Goal: Task Accomplishment & Management: Manage account settings

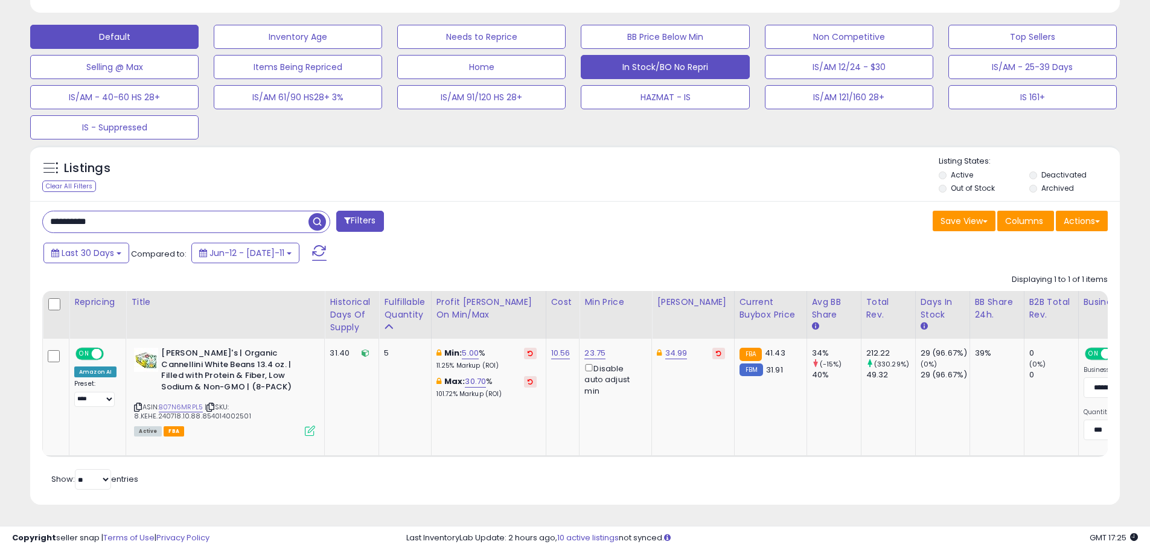
click at [382, 49] on button "In Stock/BO No Repri" at bounding box center [298, 37] width 168 height 24
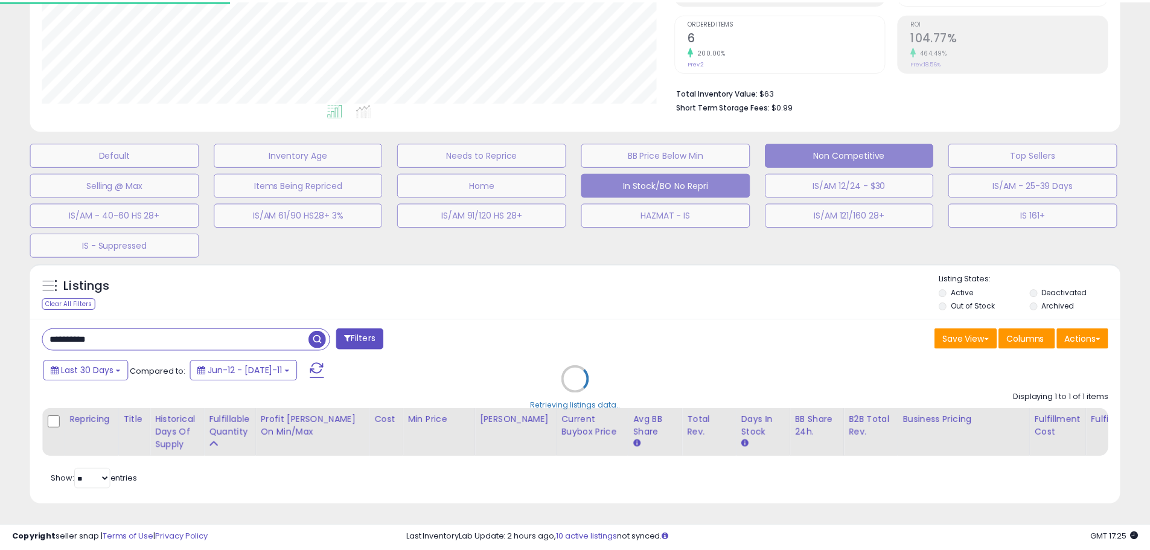
scroll to position [1002, 0]
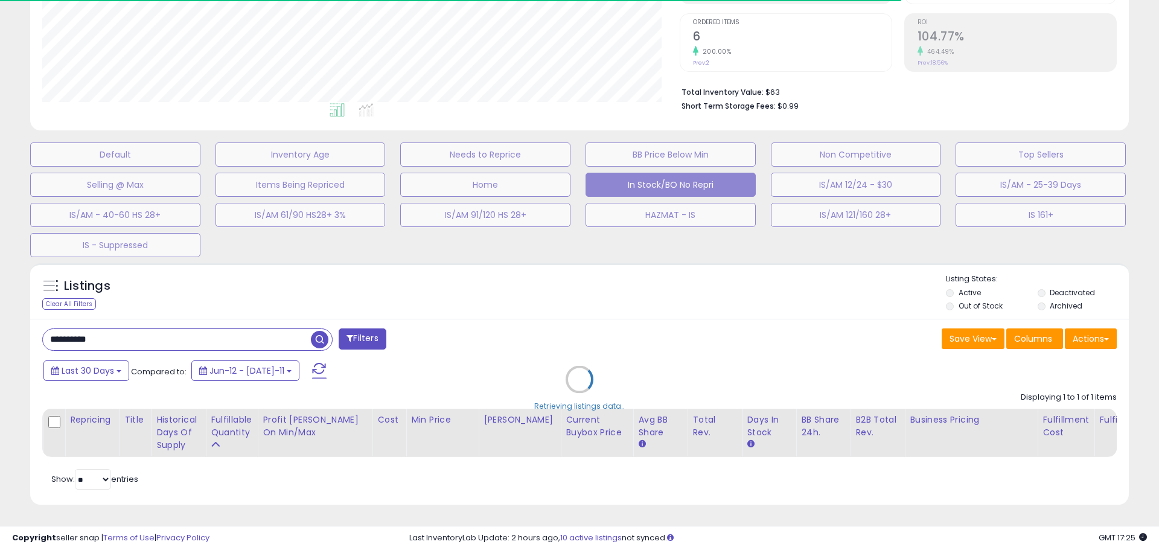
select select "**"
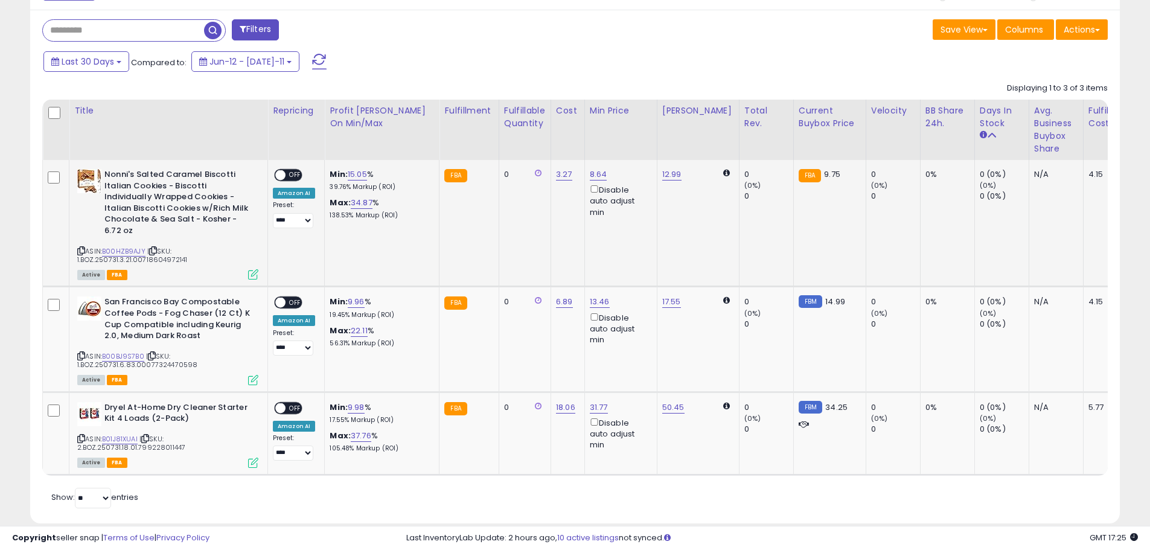
scroll to position [548, 0]
click at [298, 173] on span "OFF" at bounding box center [295, 175] width 19 height 10
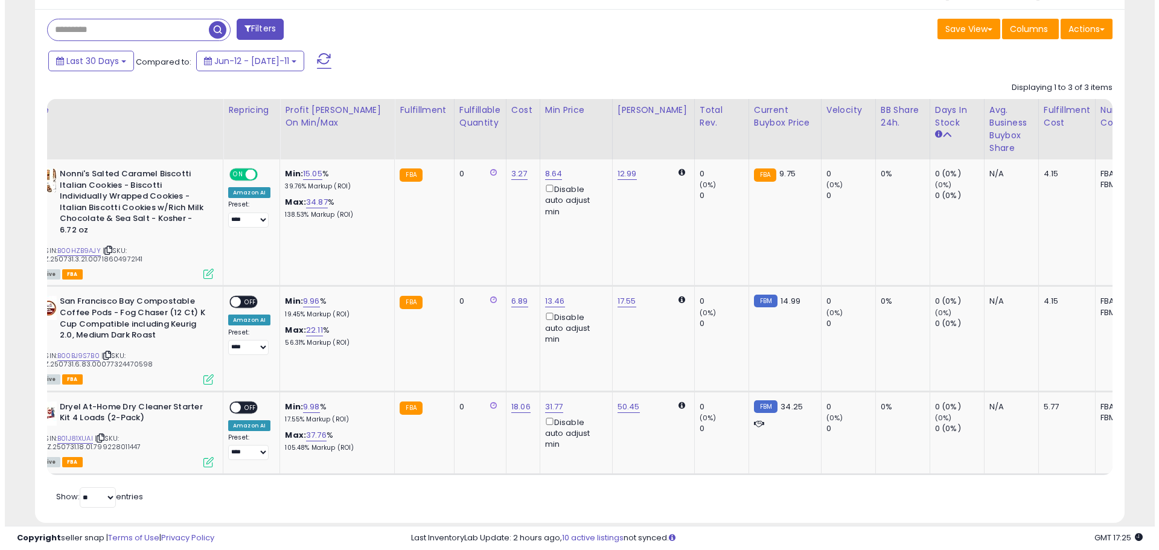
scroll to position [0, 0]
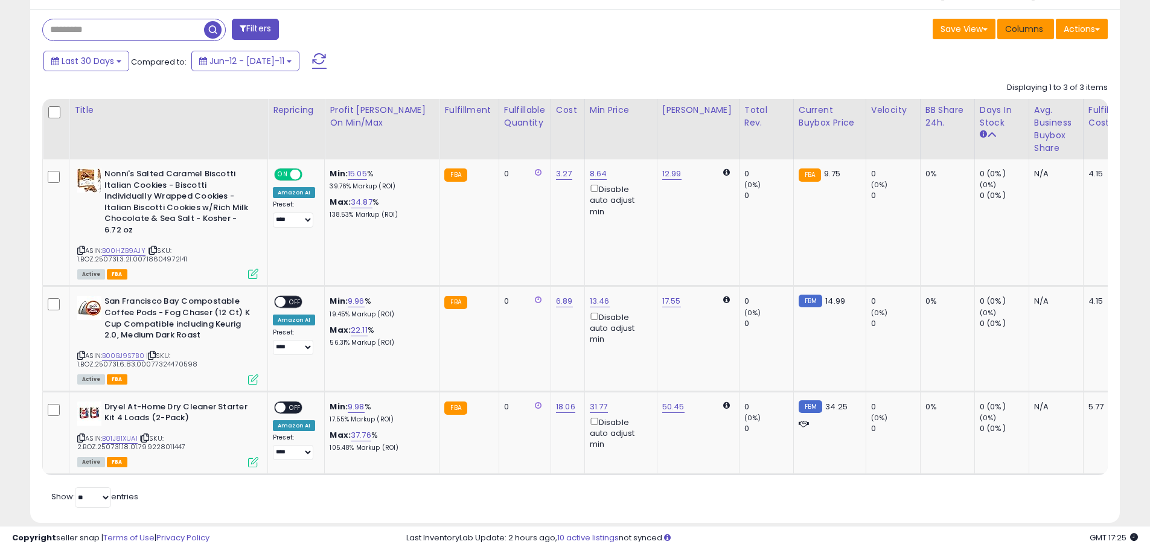
click at [1010, 27] on span "Columns" at bounding box center [1024, 29] width 38 height 12
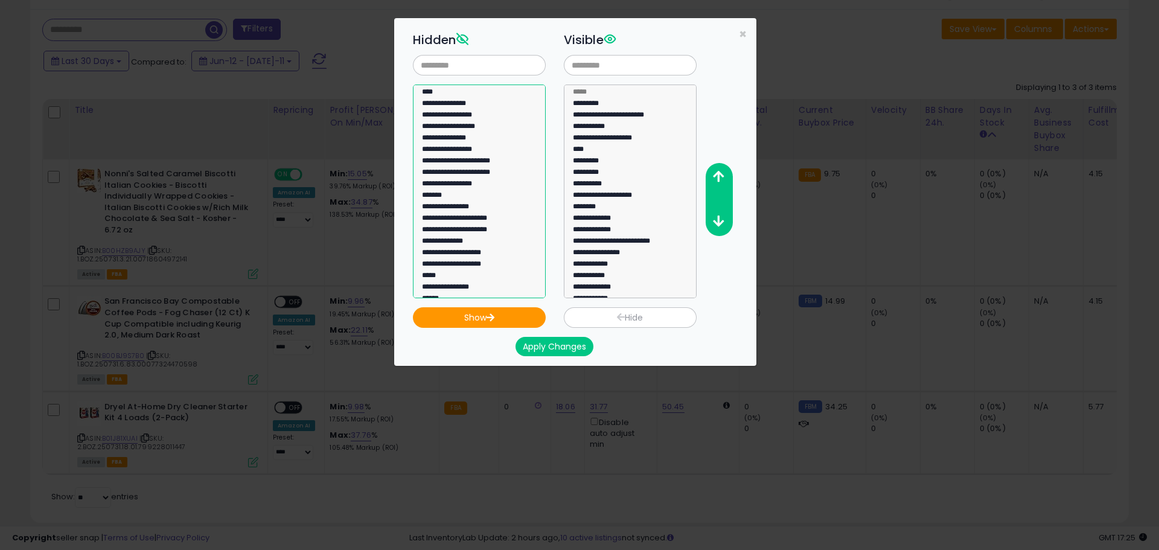
select select "**********"
click at [462, 295] on option "**********" at bounding box center [475, 300] width 108 height 11
click at [511, 315] on button "Show" at bounding box center [479, 317] width 133 height 21
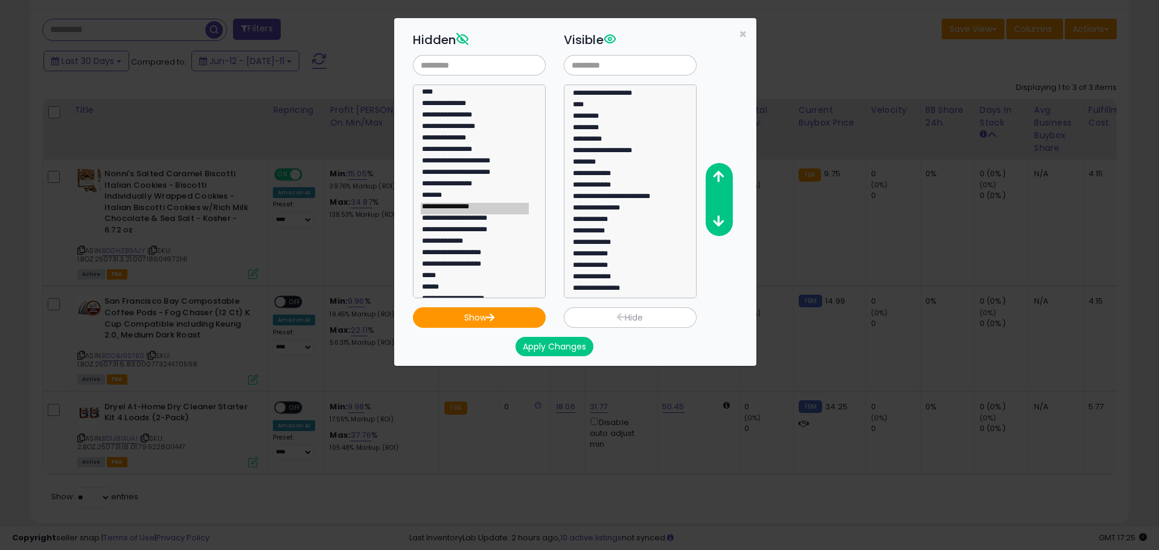
scroll to position [46, 0]
select select "**********"
click at [618, 287] on option "**********" at bounding box center [626, 288] width 108 height 11
click at [723, 179] on icon "button" at bounding box center [718, 176] width 11 height 13
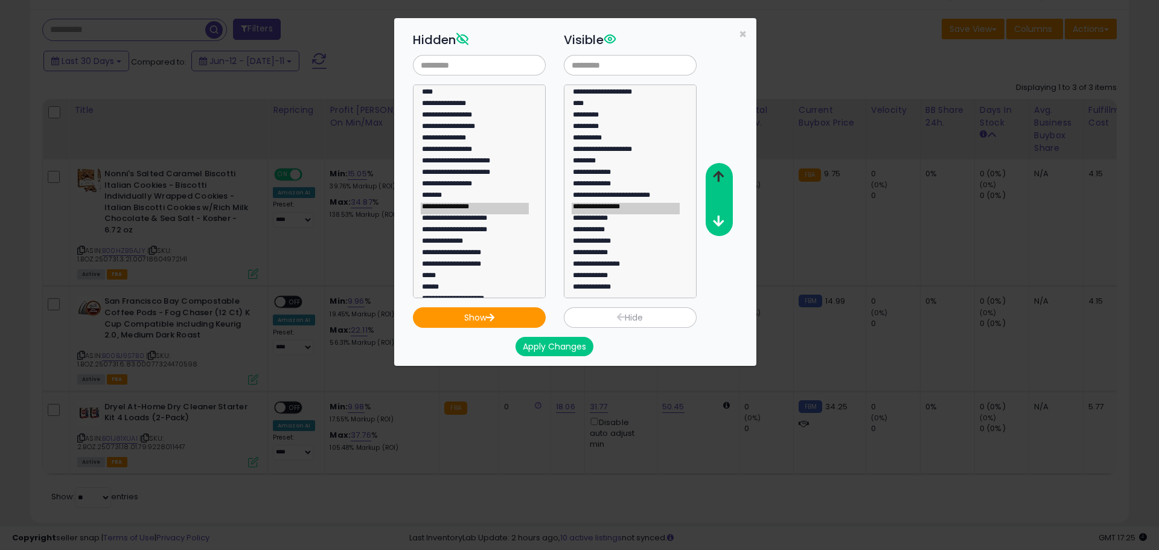
click at [723, 179] on icon "button" at bounding box center [718, 176] width 11 height 13
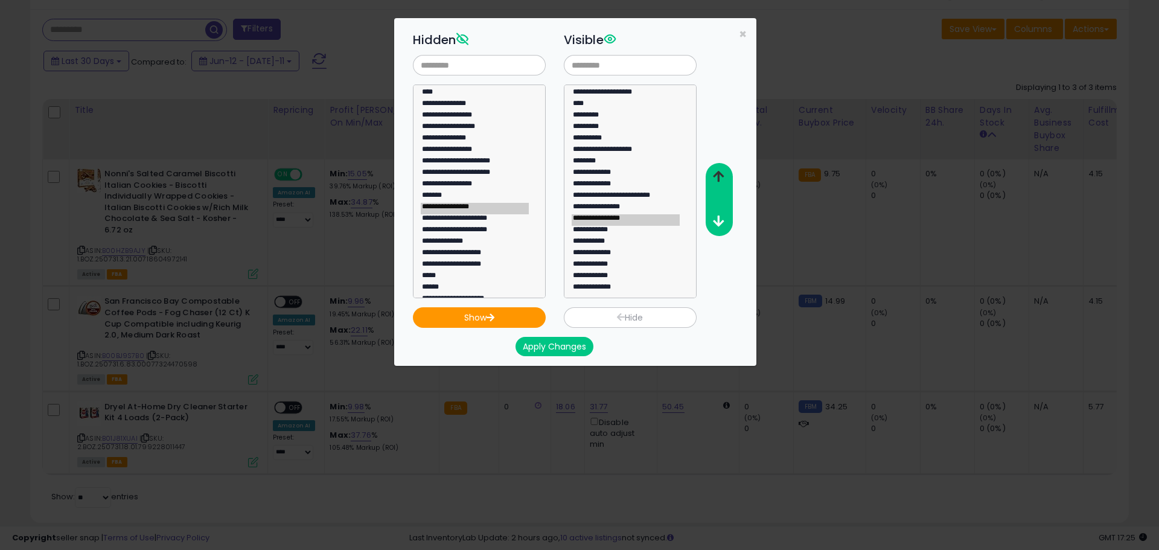
click at [723, 179] on icon "button" at bounding box center [718, 176] width 11 height 13
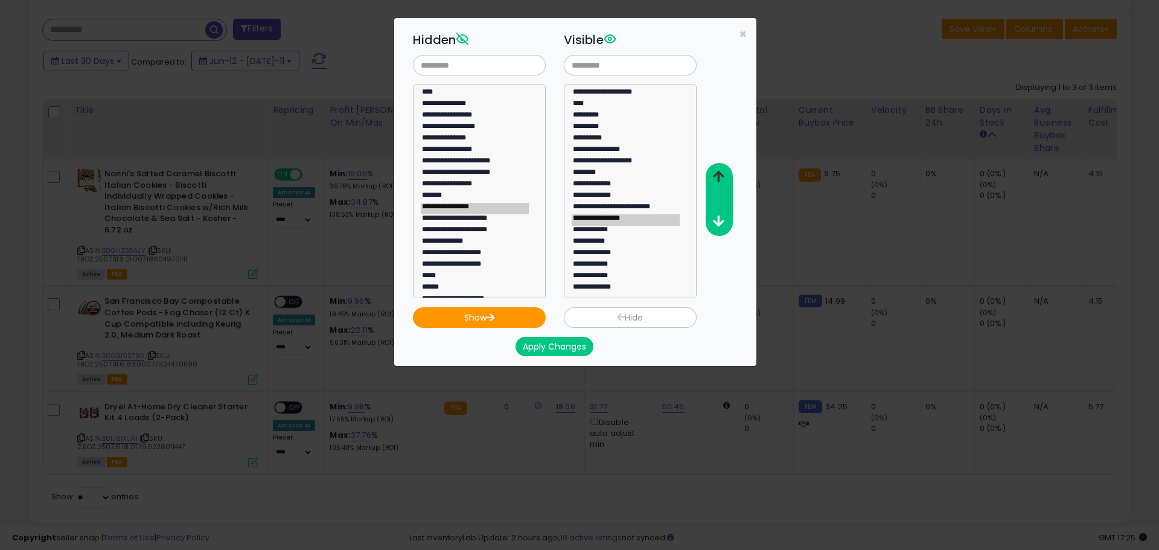
click at [723, 179] on icon "button" at bounding box center [718, 176] width 11 height 13
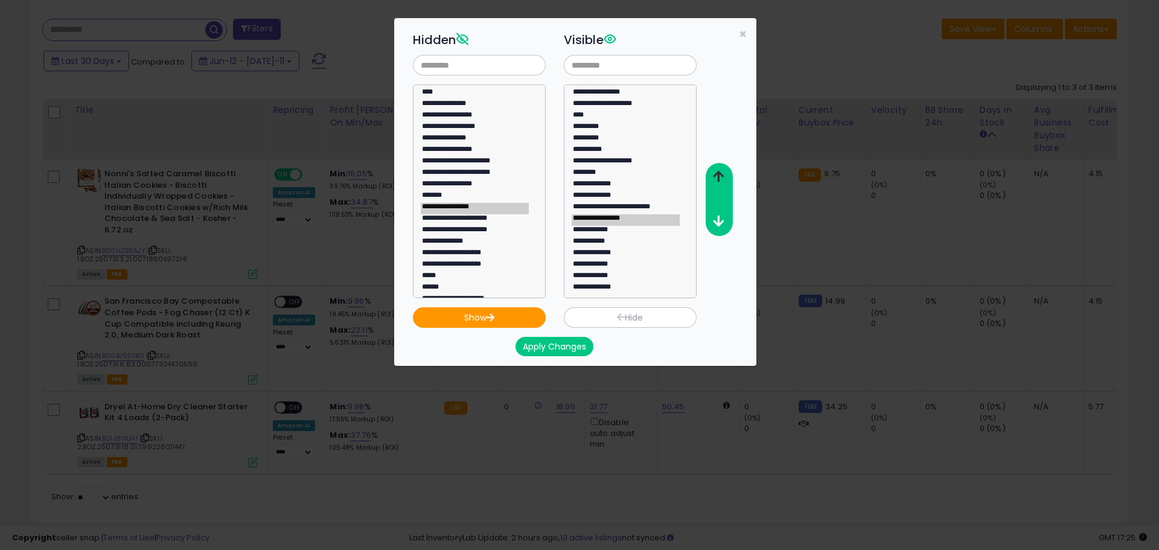
click at [723, 179] on icon "button" at bounding box center [718, 176] width 11 height 13
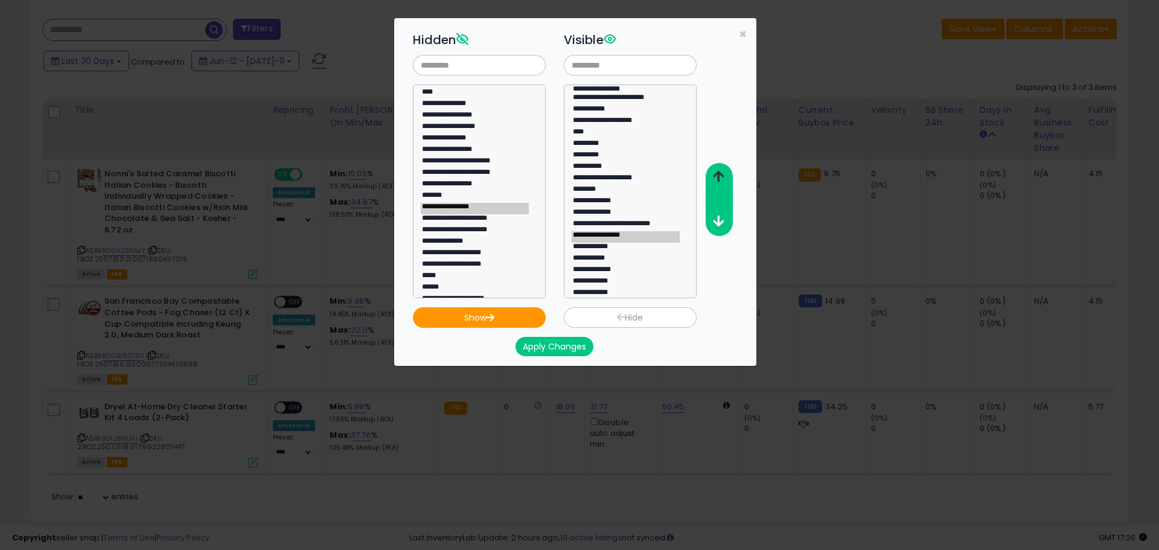
click at [723, 179] on icon "button" at bounding box center [718, 176] width 11 height 13
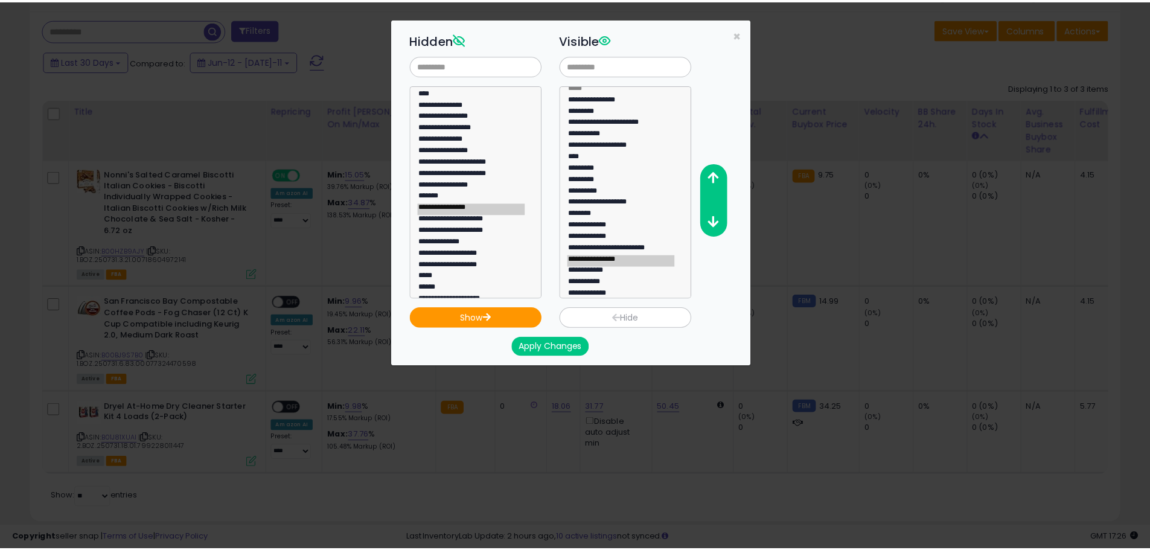
scroll to position [0, 0]
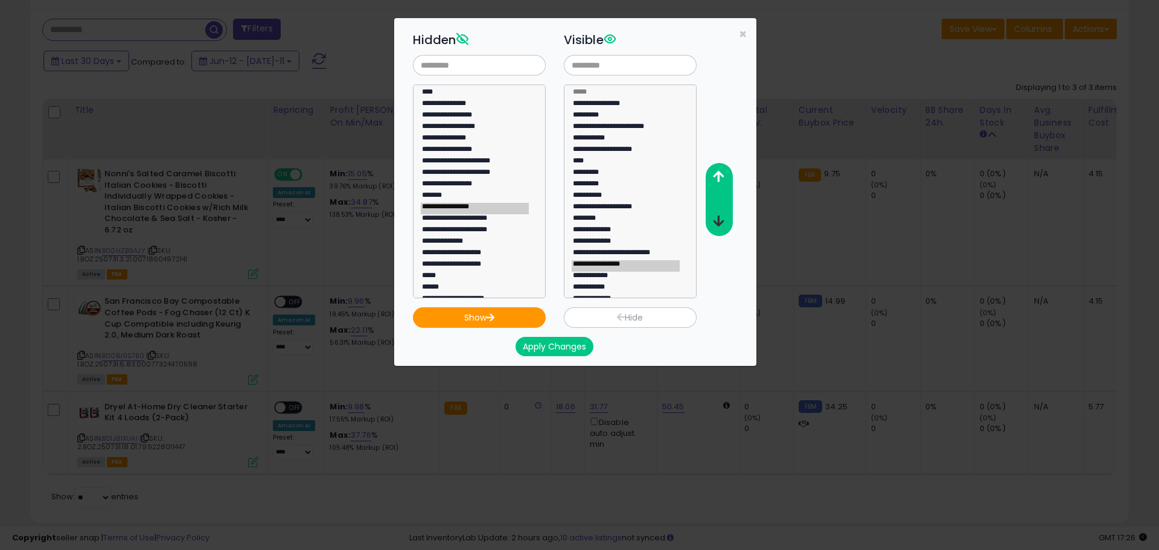
click at [718, 221] on icon "button" at bounding box center [718, 221] width 11 height 13
click at [572, 345] on button "Apply Changes" at bounding box center [555, 346] width 78 height 19
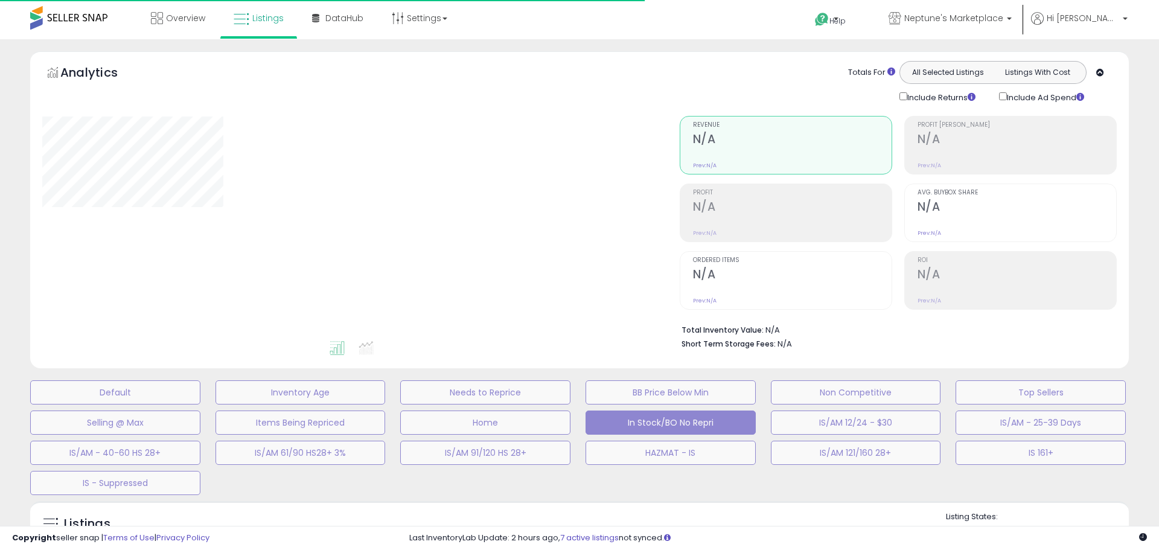
select select "**"
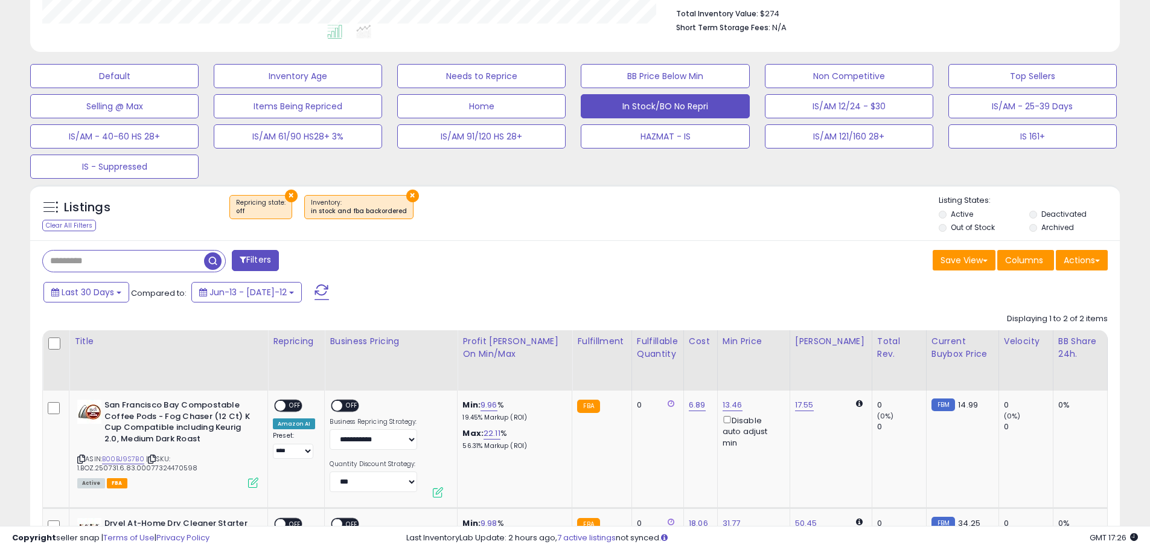
scroll to position [316, 0]
click at [951, 252] on button "Save View" at bounding box center [964, 261] width 63 height 21
click at [927, 308] on link "Update Current View" at bounding box center [927, 307] width 129 height 19
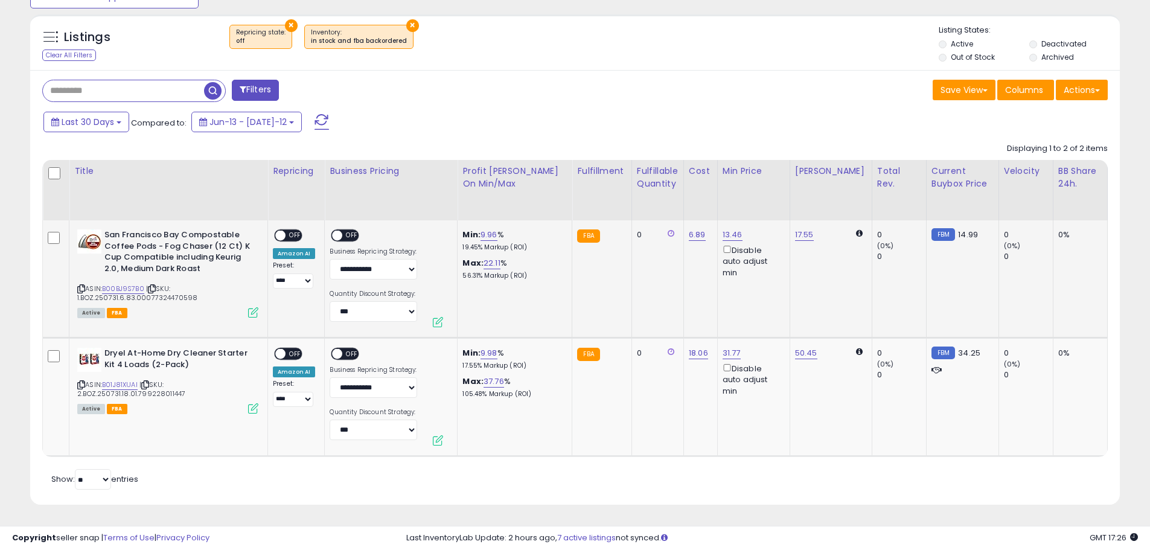
scroll to position [496, 0]
click at [359, 229] on div "ON OFF" at bounding box center [350, 236] width 40 height 15
click at [347, 231] on span "OFF" at bounding box center [352, 236] width 19 height 10
click at [289, 231] on div "ON OFF" at bounding box center [275, 236] width 28 height 10
click at [289, 231] on span "OFF" at bounding box center [295, 236] width 19 height 10
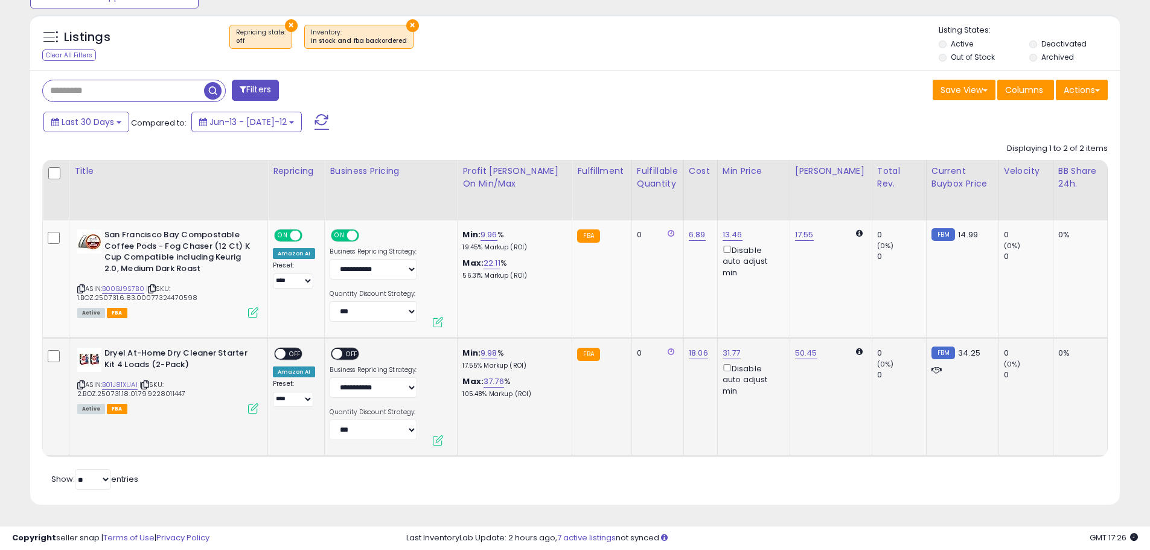
drag, startPoint x: 348, startPoint y: 346, endPoint x: 339, endPoint y: 346, distance: 8.5
click at [347, 349] on span "OFF" at bounding box center [352, 354] width 19 height 10
click at [299, 349] on span "OFF" at bounding box center [295, 354] width 19 height 10
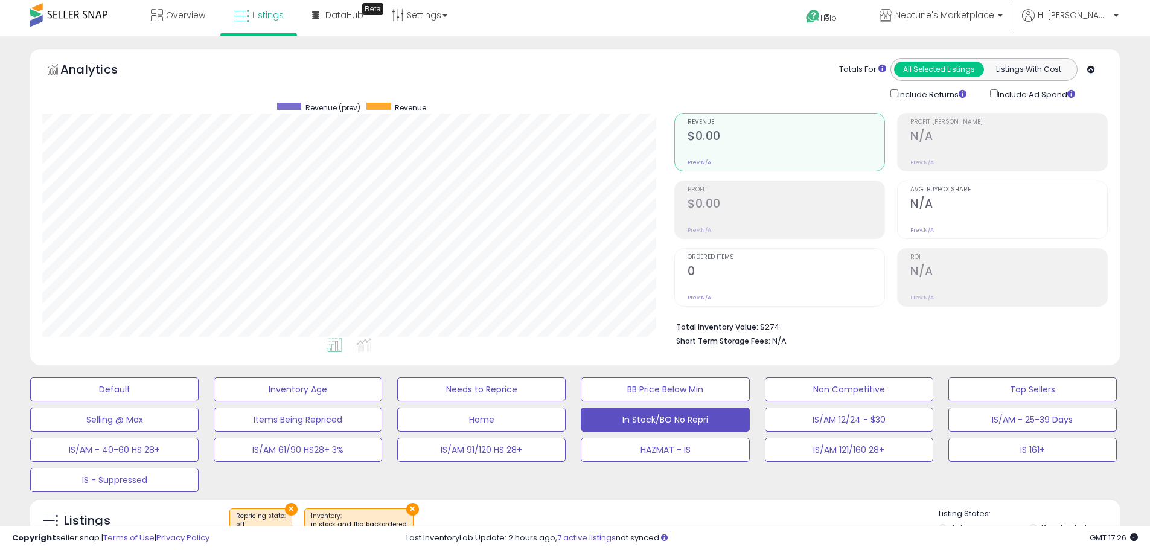
scroll to position [0, 0]
